Goal: Task Accomplishment & Management: Manage account settings

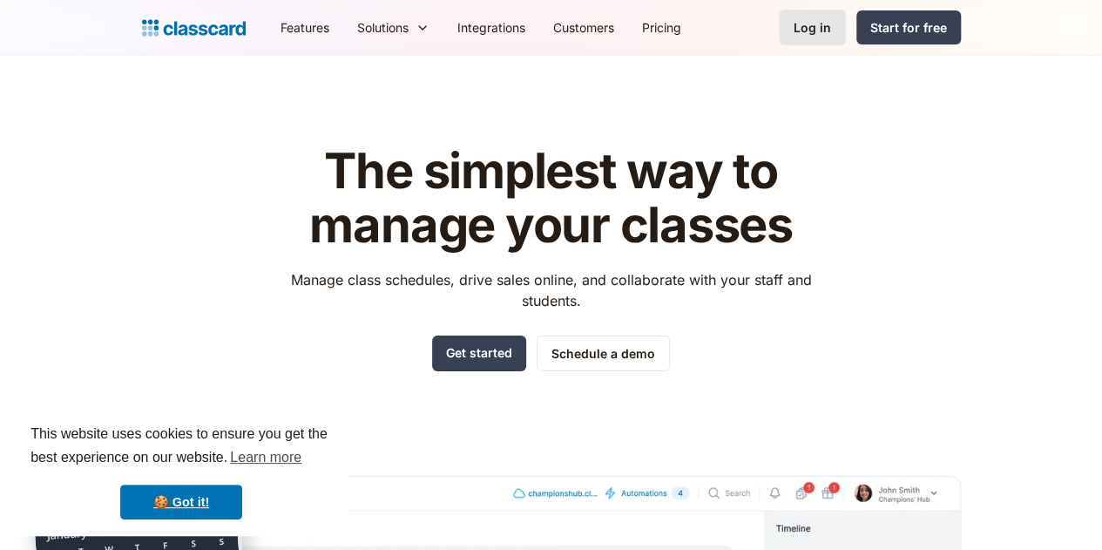
click at [846, 39] on link "Log in" at bounding box center [812, 28] width 67 height 36
